Goal: Find specific page/section: Find specific page/section

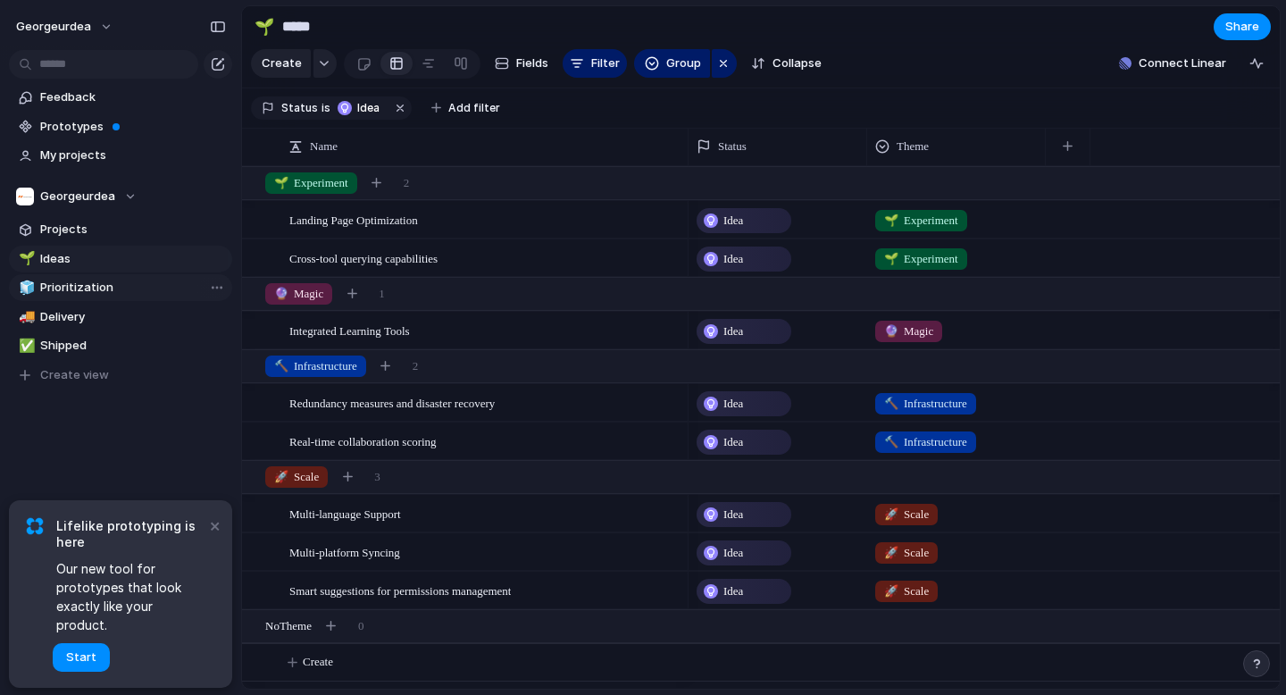
click at [63, 279] on span "Prioritization" at bounding box center [133, 288] width 186 height 18
type input "**********"
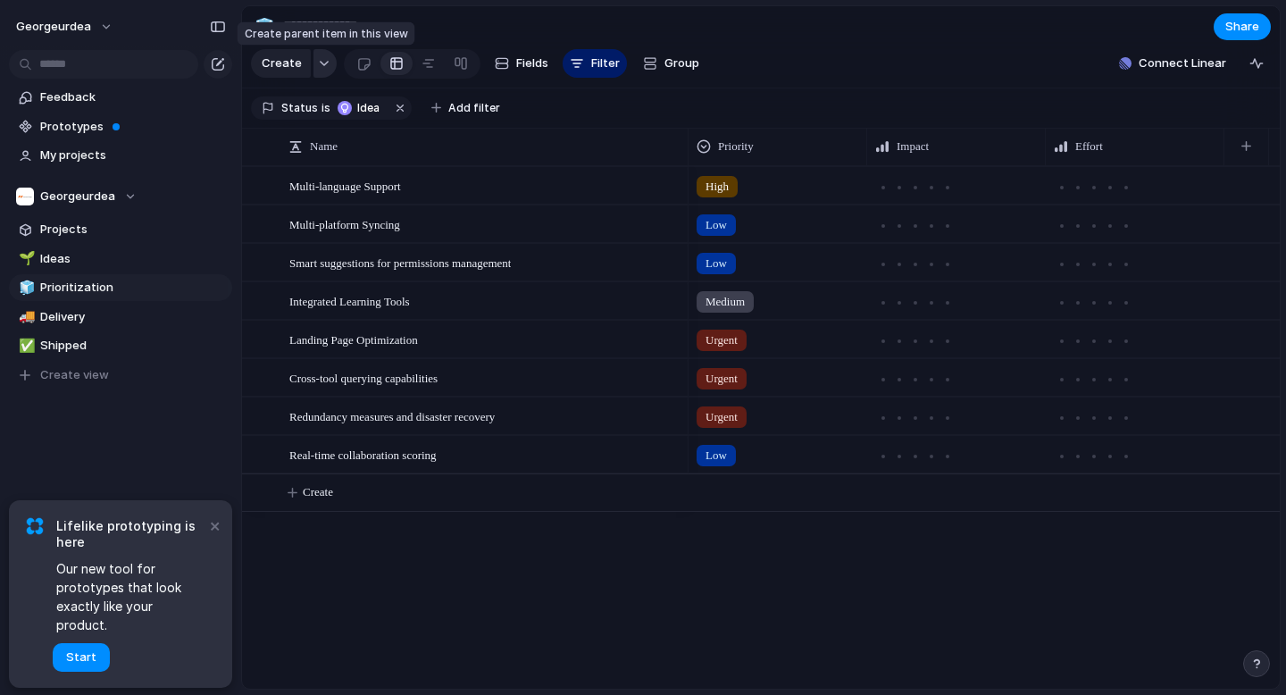
click at [323, 71] on button "button" at bounding box center [324, 63] width 23 height 29
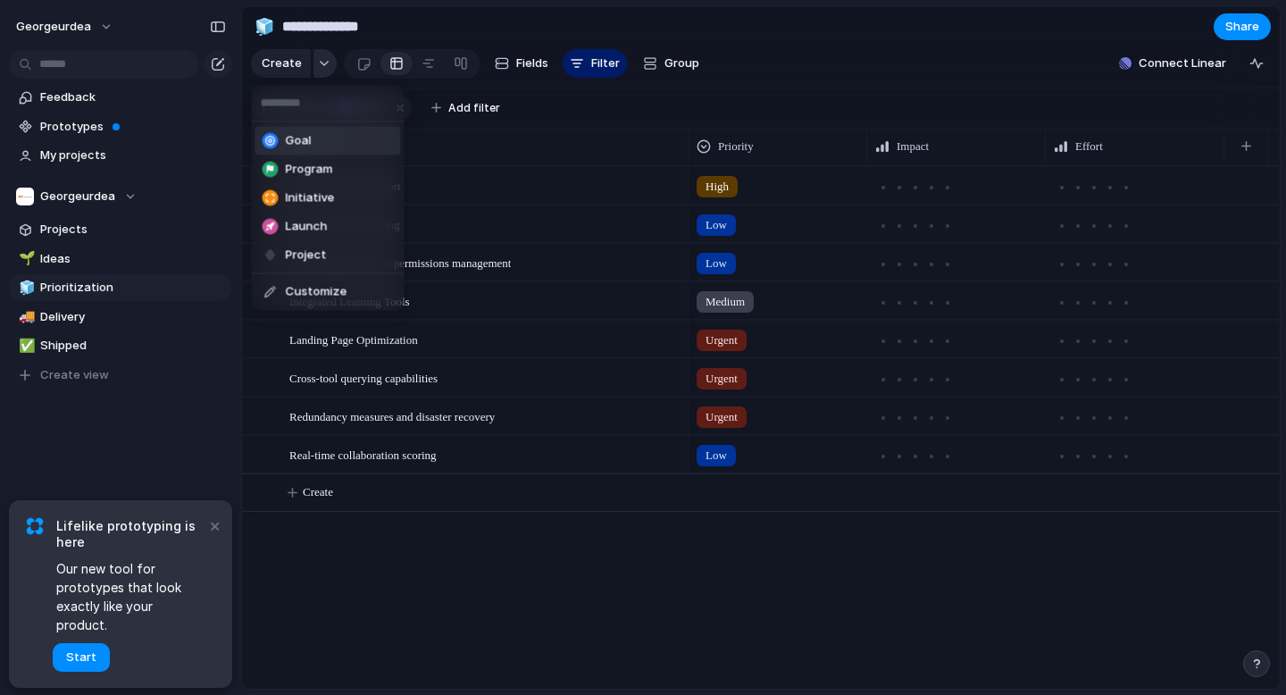
click at [323, 71] on div "Goal Program Initiative Launch Project Customize" at bounding box center [643, 347] width 1286 height 695
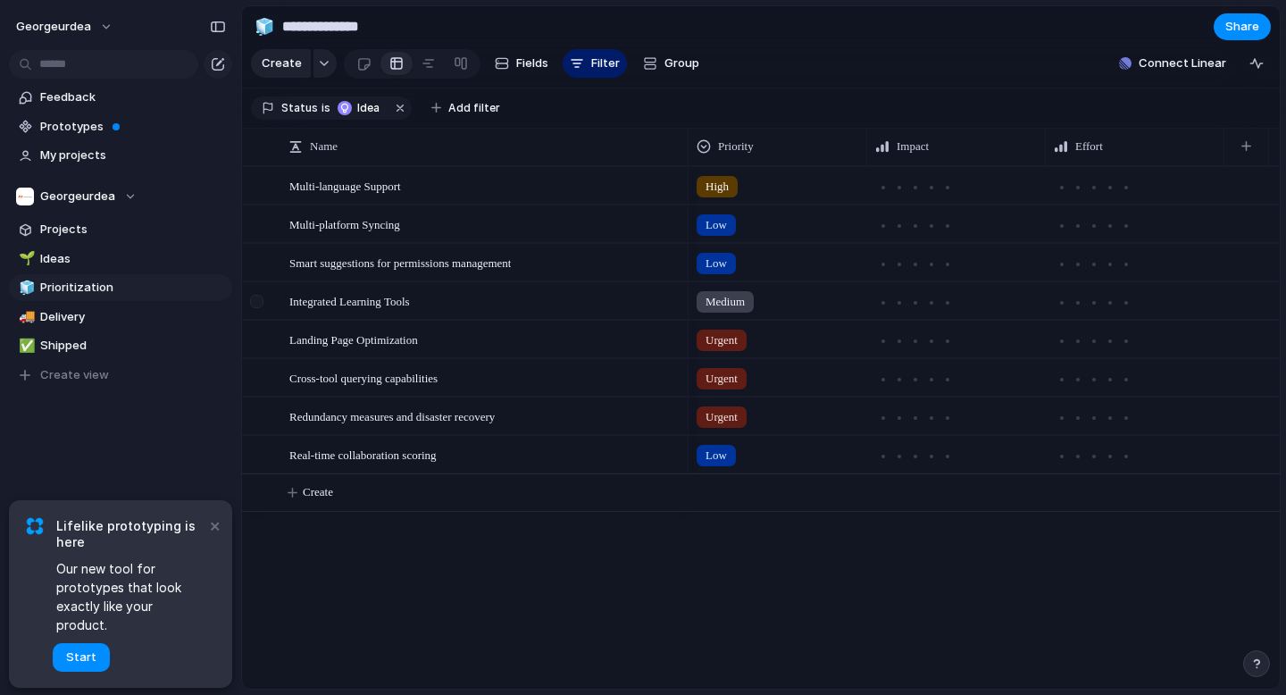
click at [254, 314] on div at bounding box center [259, 307] width 32 height 48
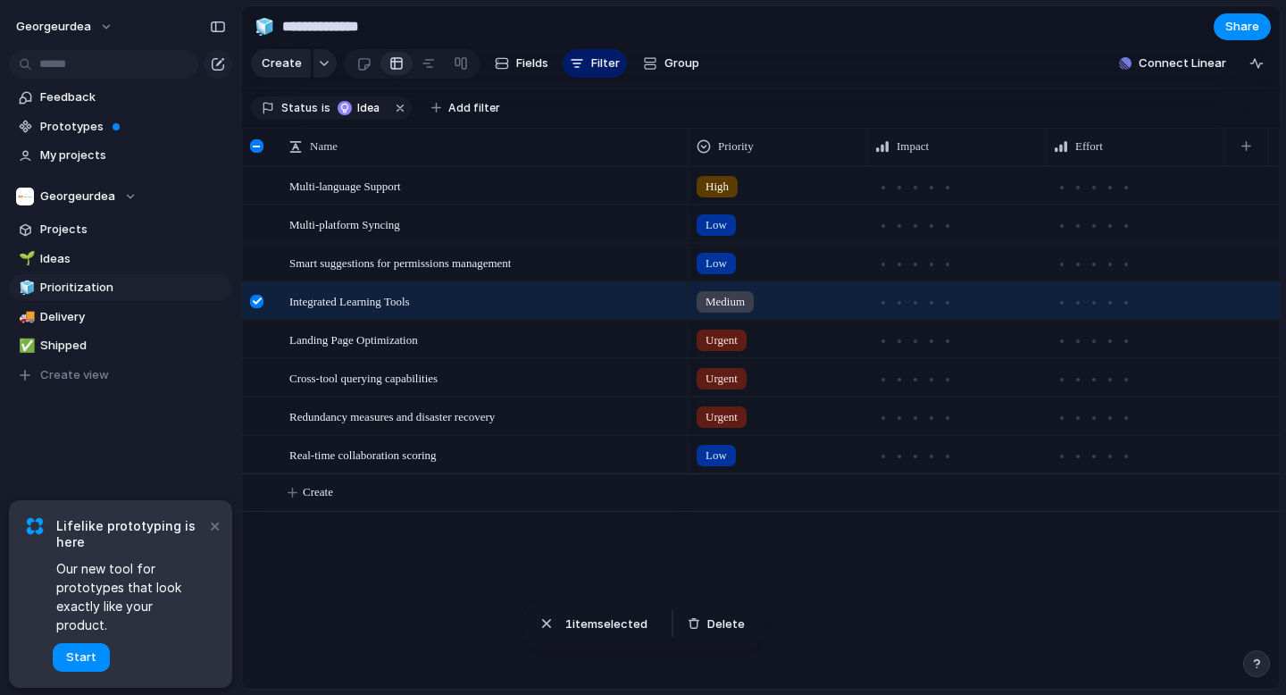
click at [254, 311] on div at bounding box center [259, 307] width 32 height 48
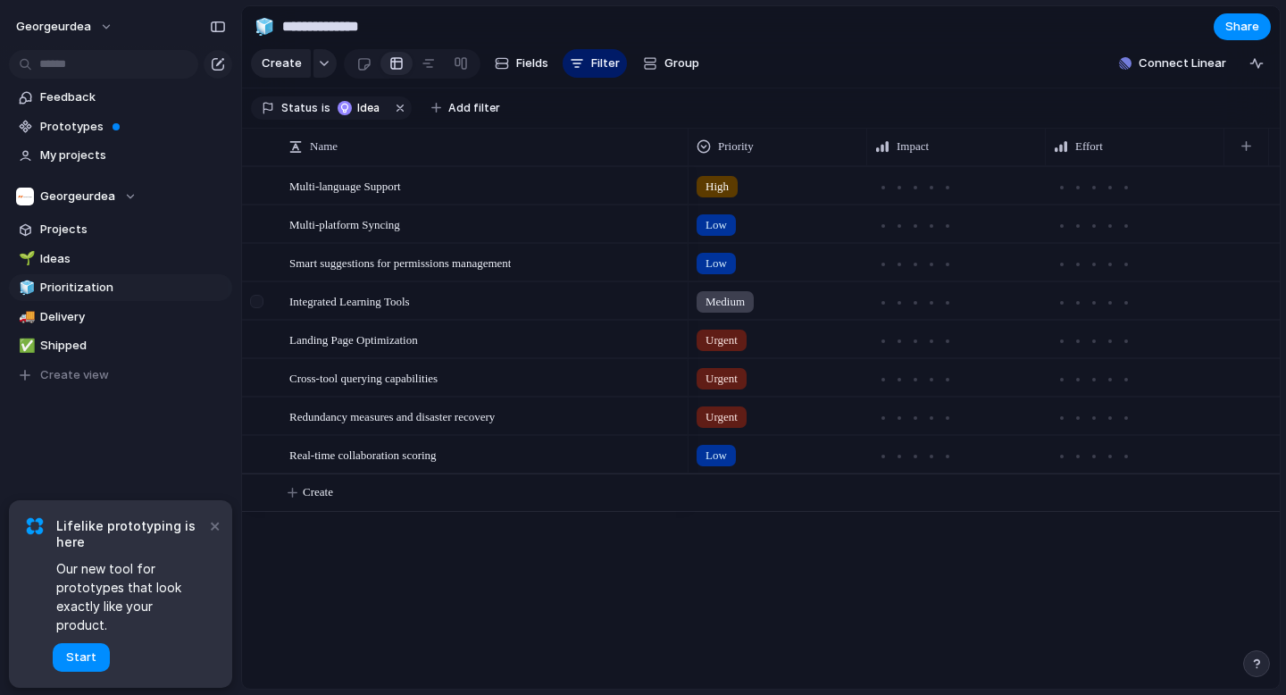
click at [254, 306] on div at bounding box center [256, 301] width 13 height 13
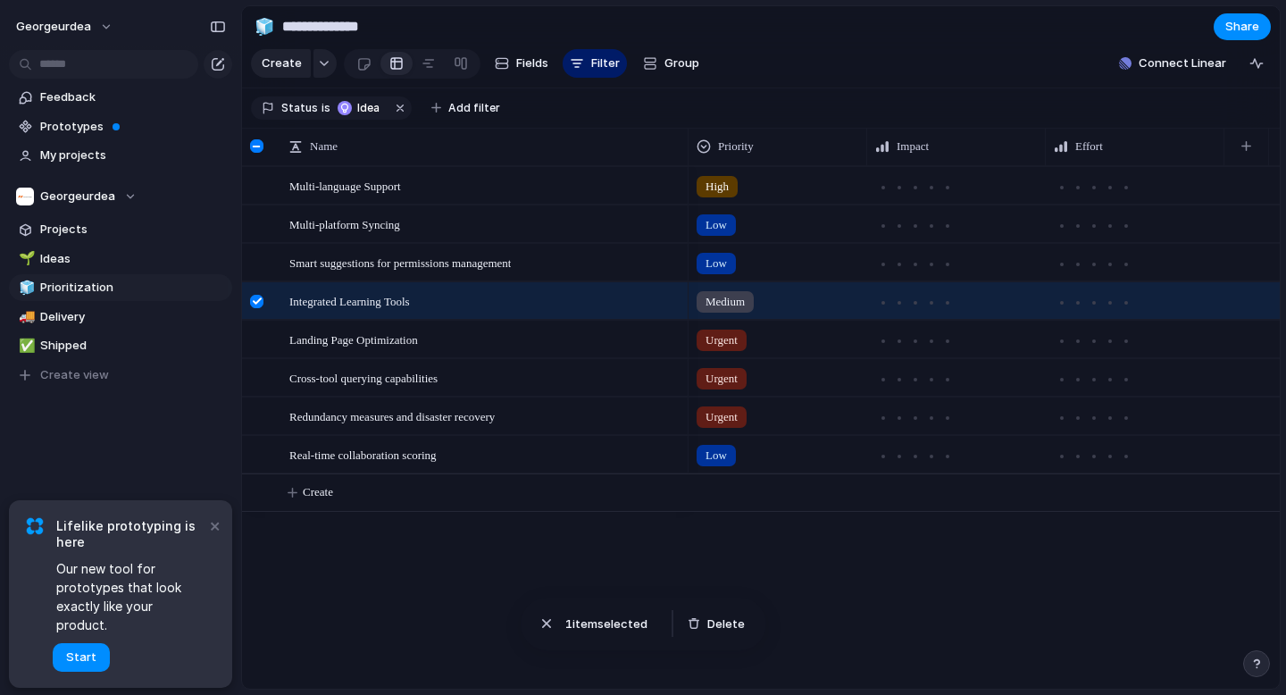
click at [254, 304] on div at bounding box center [256, 301] width 13 height 13
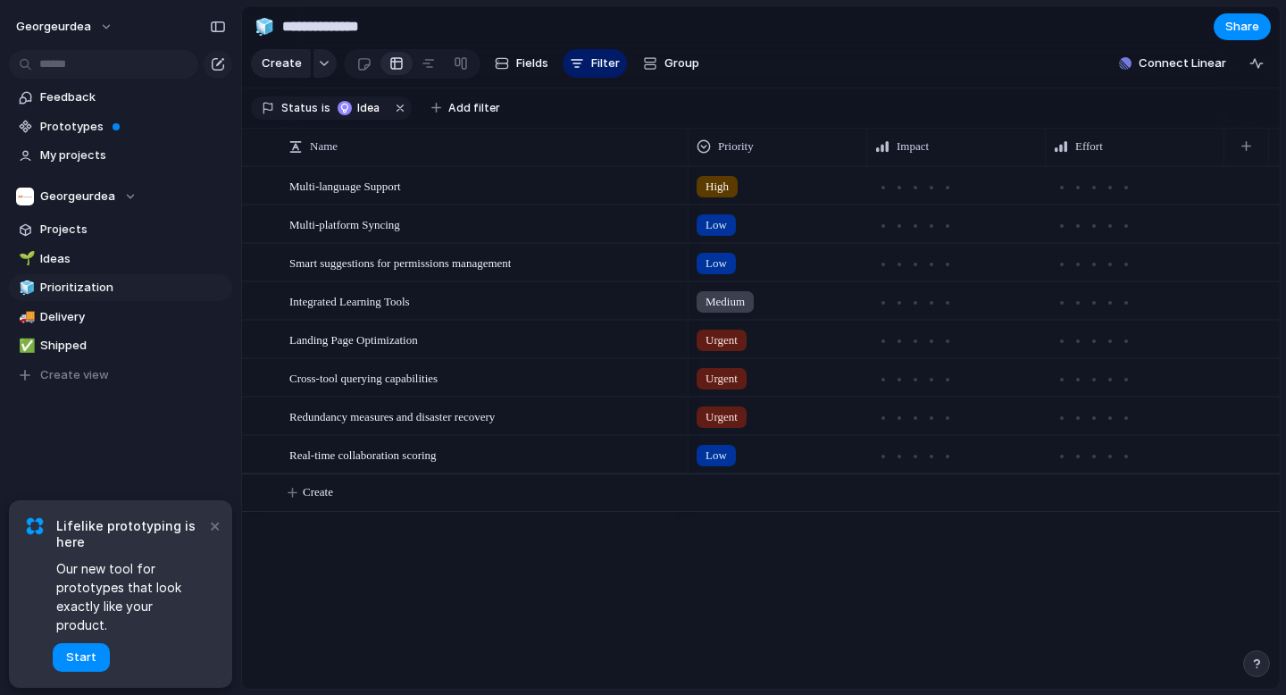
click at [410, 516] on div "Multi-language Support Multi-platform Syncing Smart suggestions for permissions…" at bounding box center [760, 427] width 1037 height 522
